Goal: Subscribe to service/newsletter

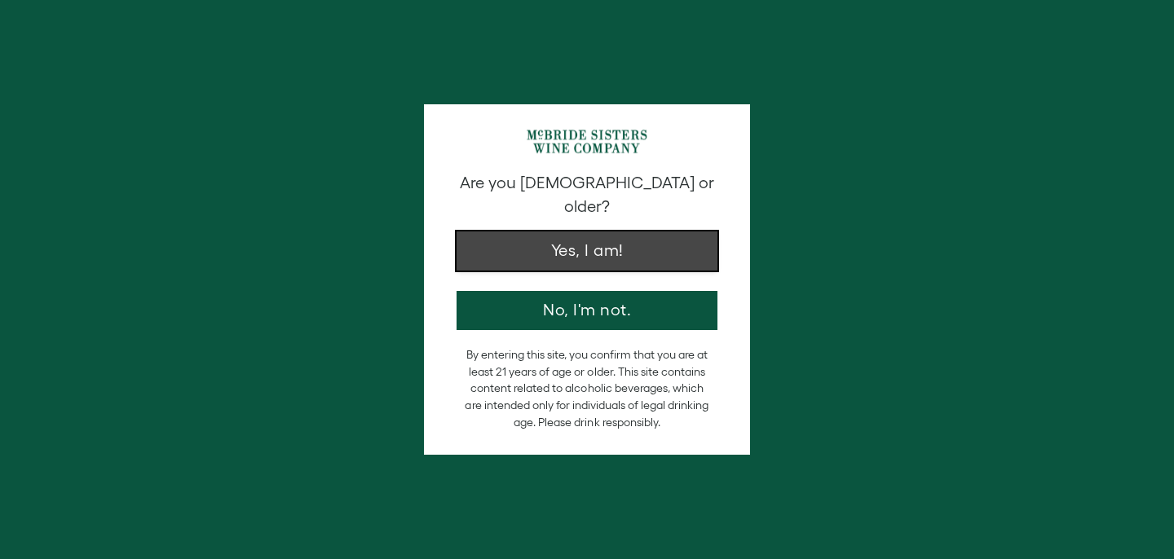
click at [608, 234] on button "Yes, I am!" at bounding box center [587, 251] width 261 height 39
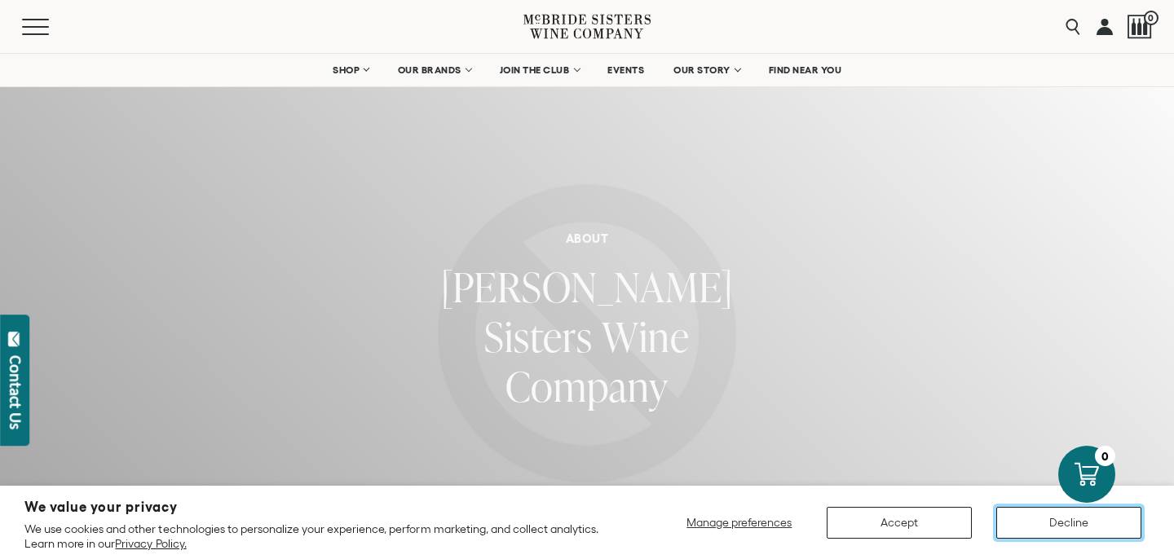
click at [1046, 522] on button "Decline" at bounding box center [1068, 523] width 145 height 32
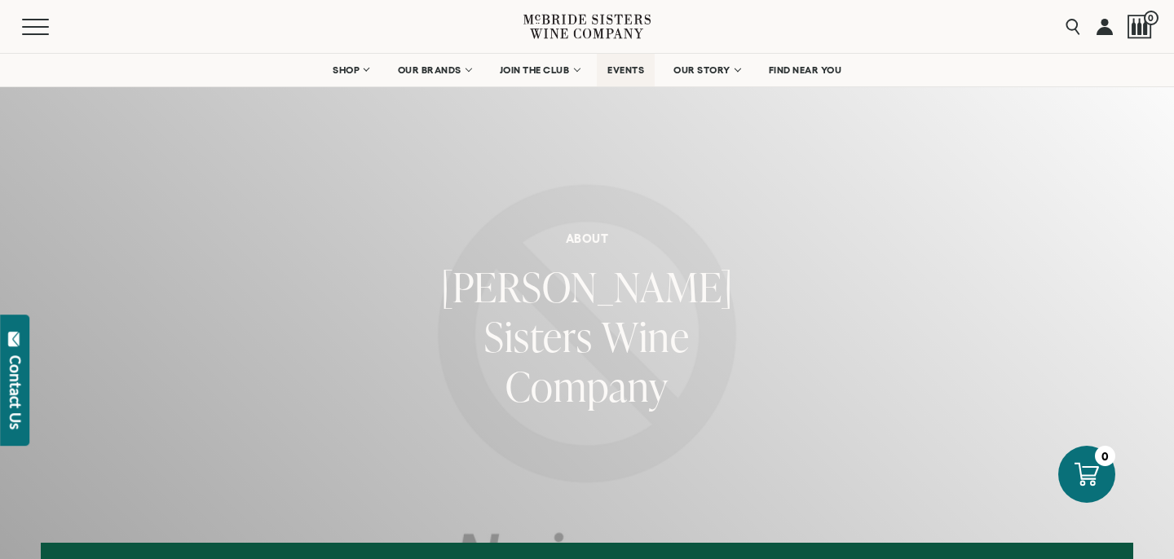
click at [621, 72] on span "EVENTS" at bounding box center [625, 69] width 37 height 11
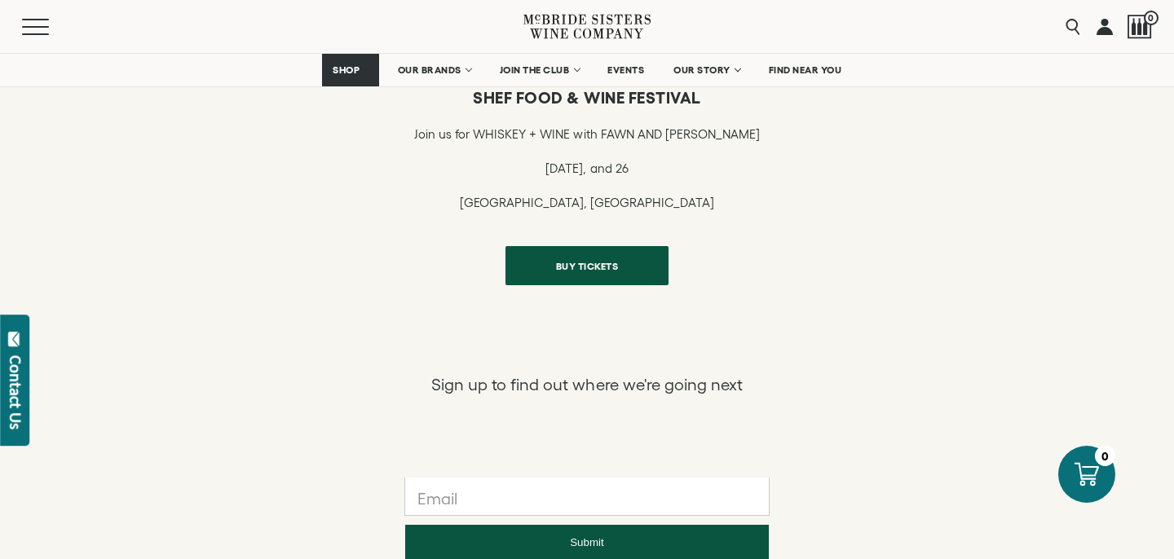
scroll to position [1851, 0]
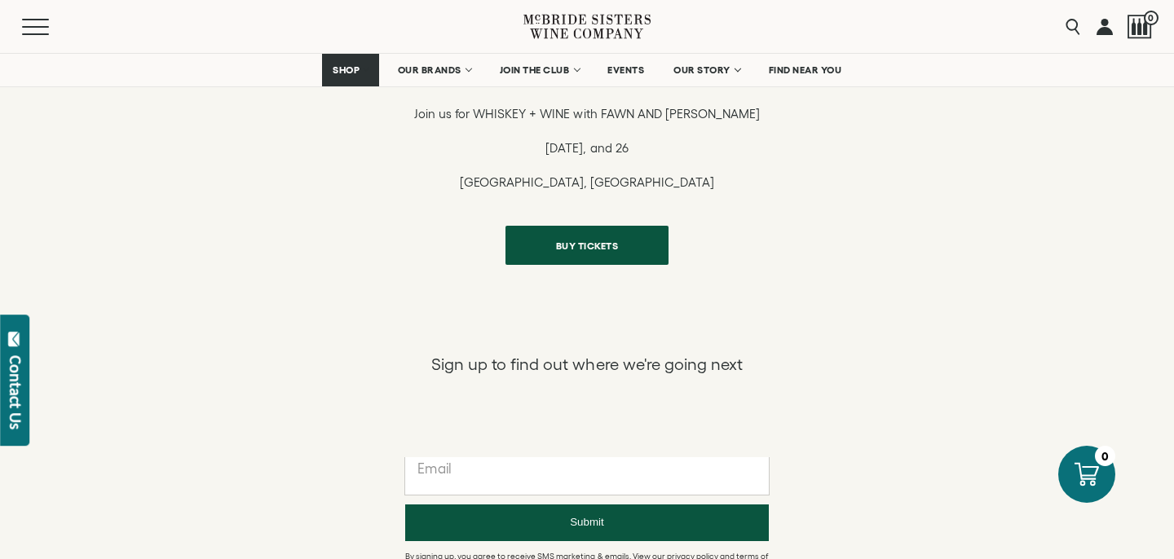
click at [500, 472] on input "text" at bounding box center [587, 475] width 364 height 37
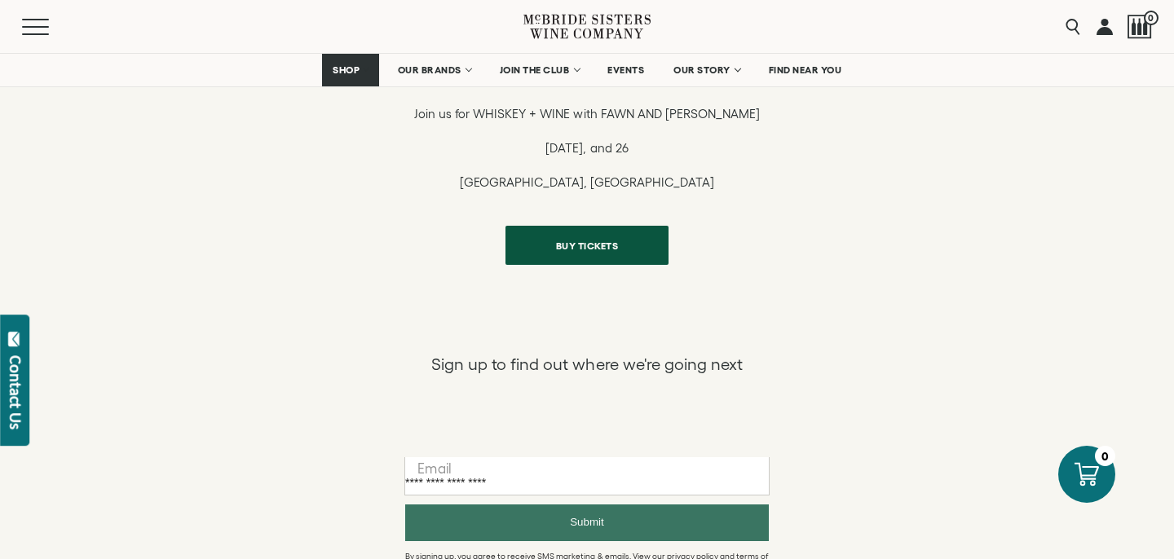
type input "**********"
click at [542, 519] on button "Submit" at bounding box center [587, 523] width 364 height 37
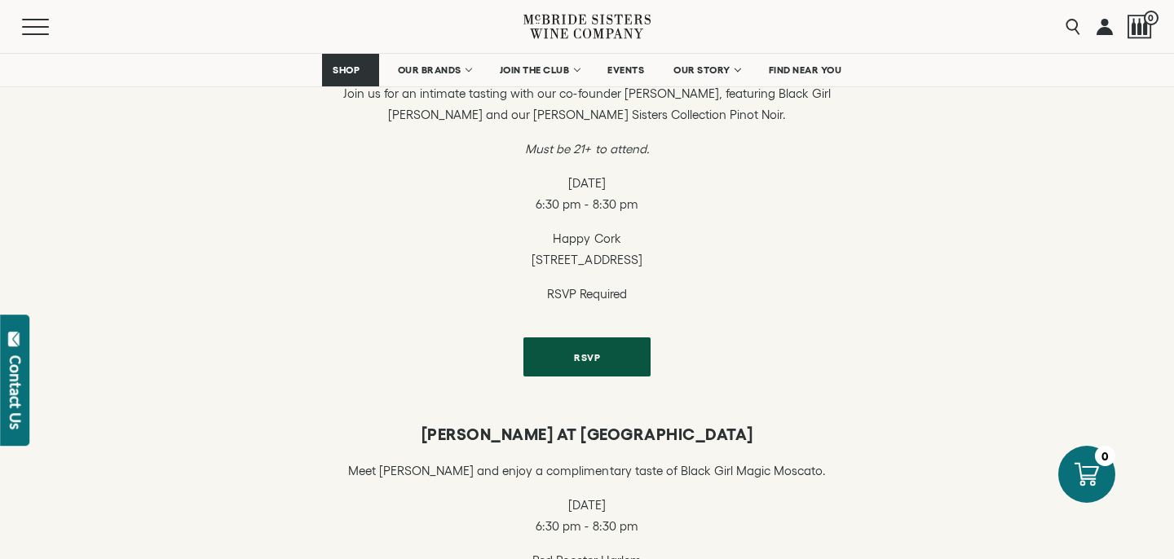
scroll to position [770, 0]
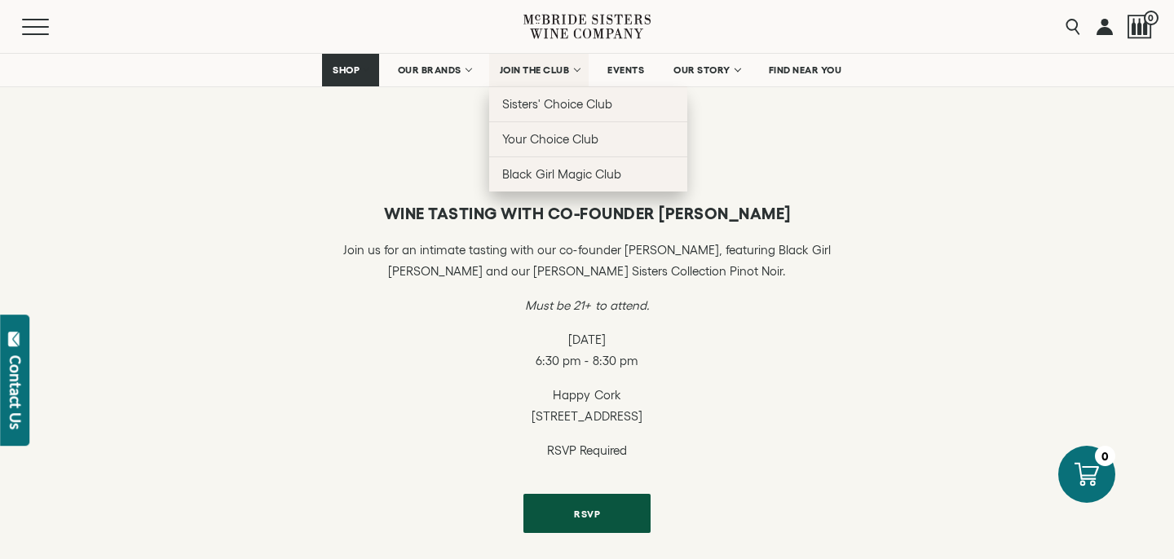
click at [544, 67] on span "JOIN THE CLUB" at bounding box center [535, 69] width 70 height 11
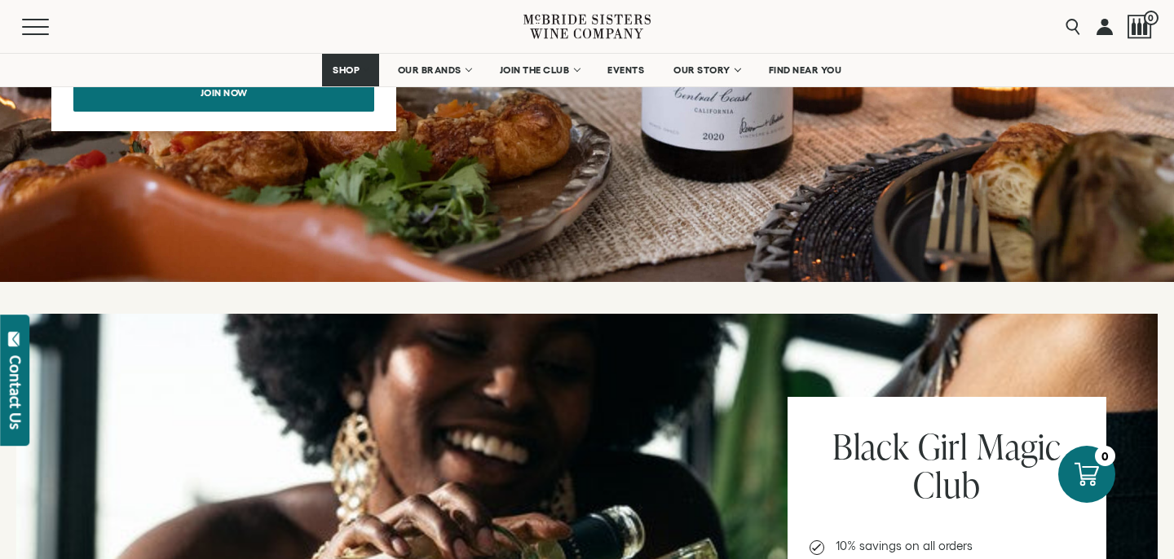
scroll to position [1599, 0]
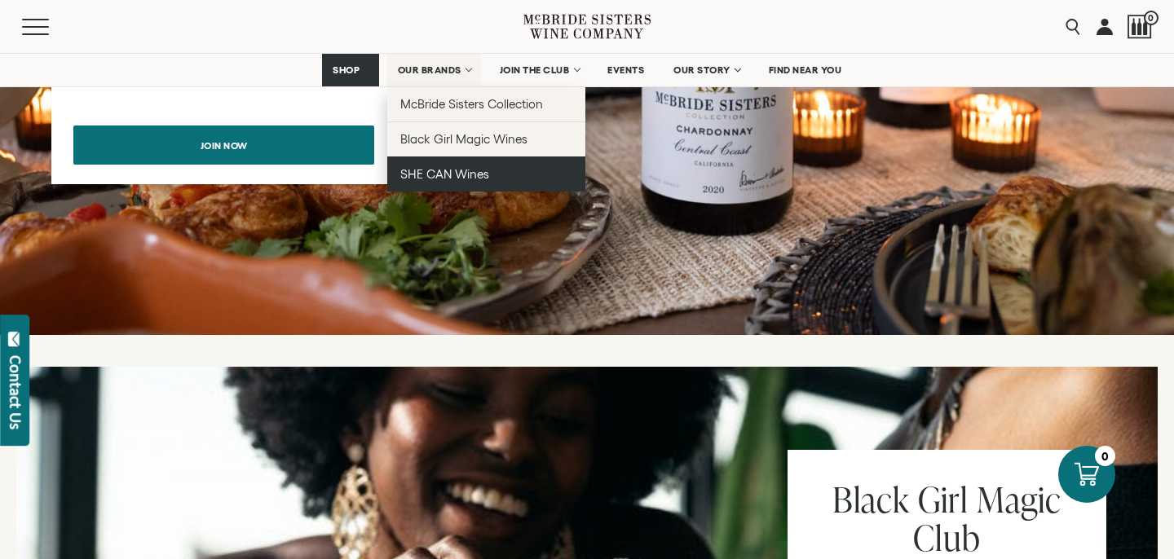
click at [461, 174] on span "SHE CAN Wines" at bounding box center [444, 174] width 89 height 14
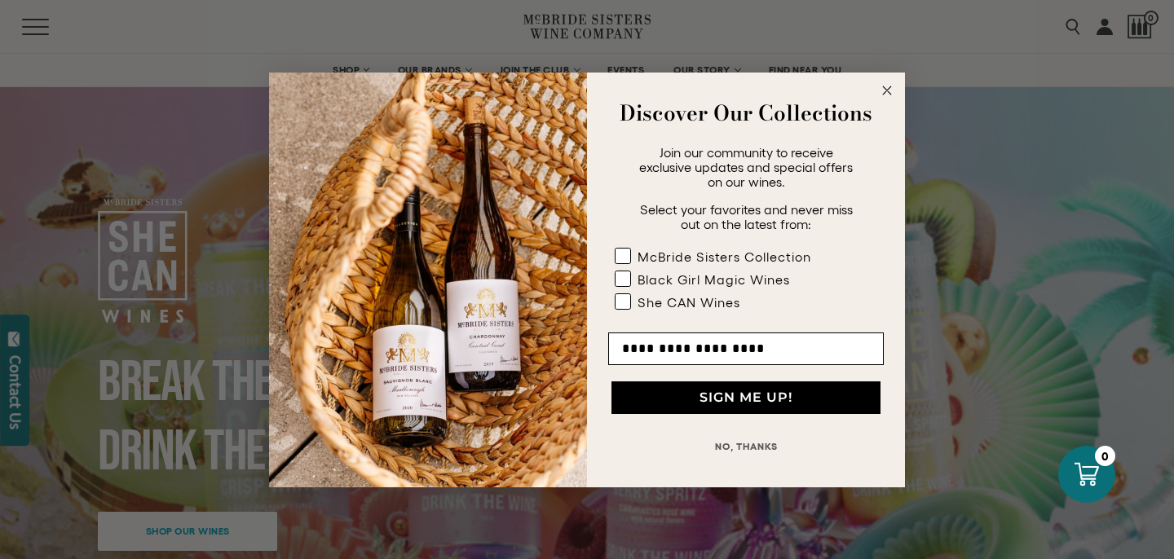
type input "**********"
click at [740, 393] on button "SIGN ME UP!" at bounding box center [745, 398] width 269 height 33
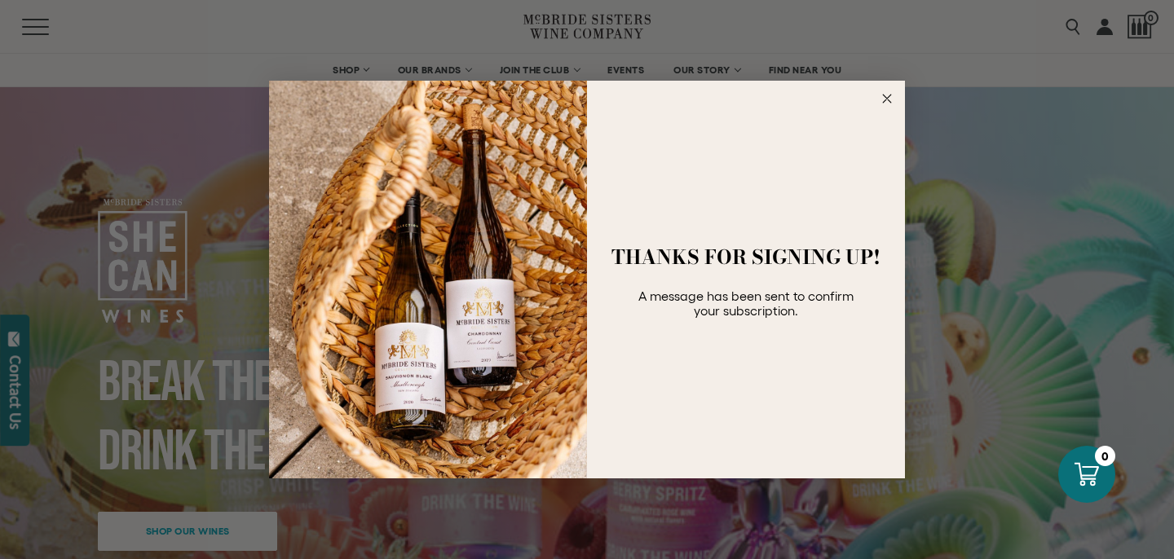
click at [885, 98] on icon "Close dialog" at bounding box center [887, 99] width 8 height 8
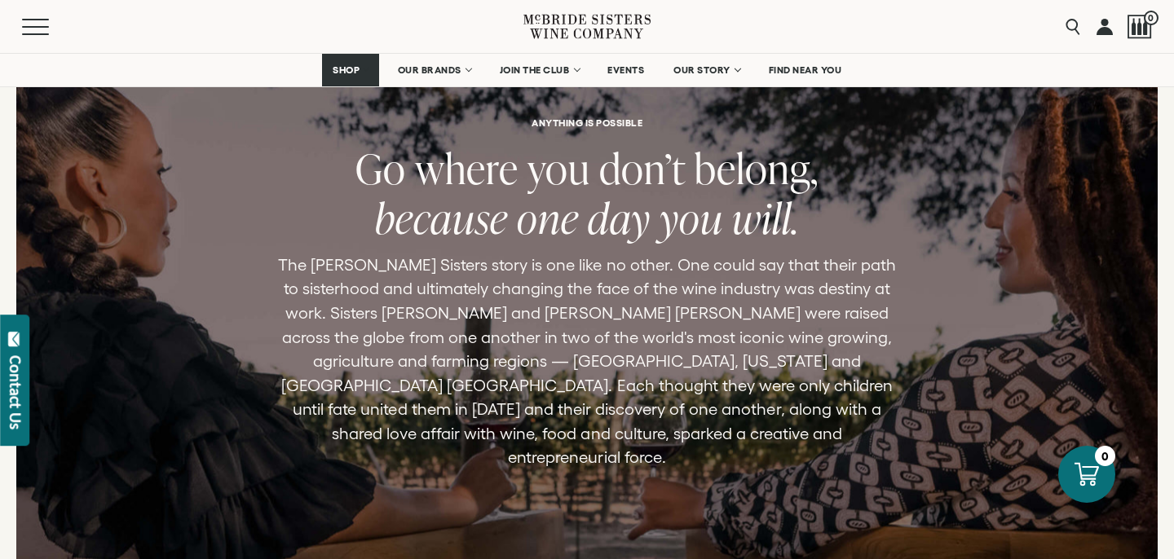
scroll to position [2416, 0]
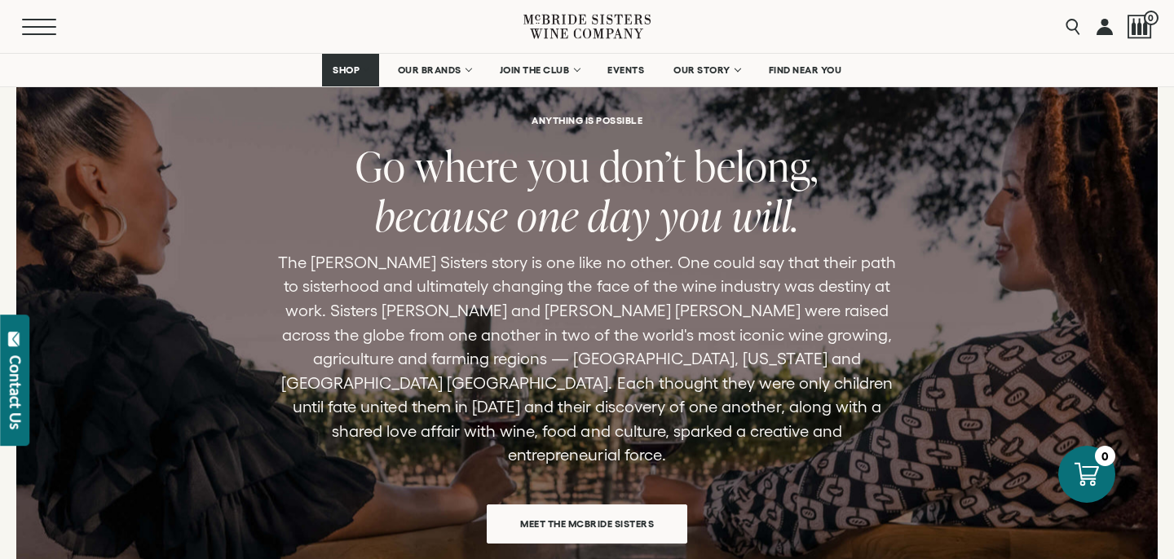
click at [34, 31] on button "Menu" at bounding box center [51, 27] width 59 height 16
